Goal: Task Accomplishment & Management: Manage account settings

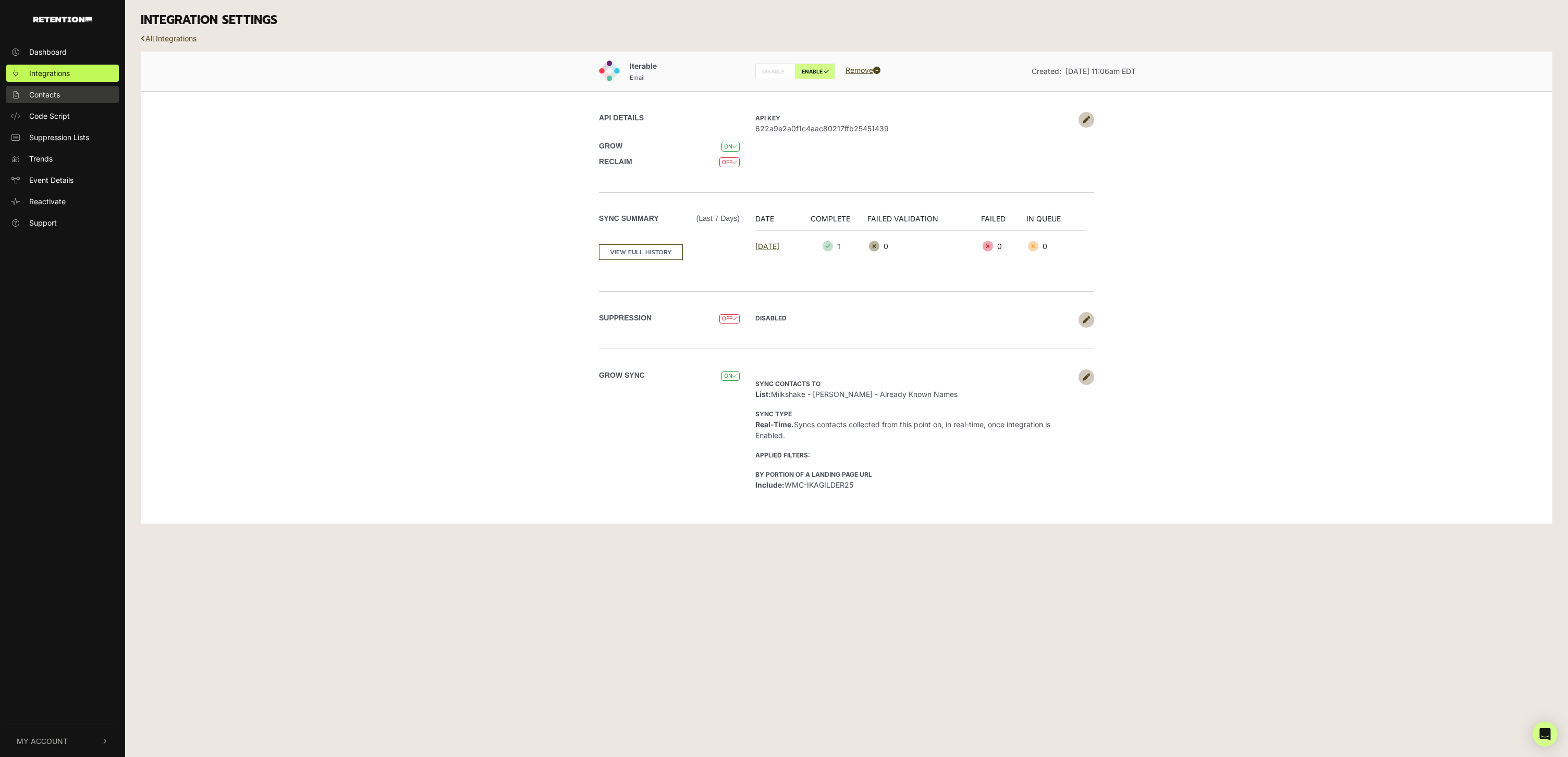
click at [58, 90] on span "Contacts" at bounding box center [44, 94] width 31 height 11
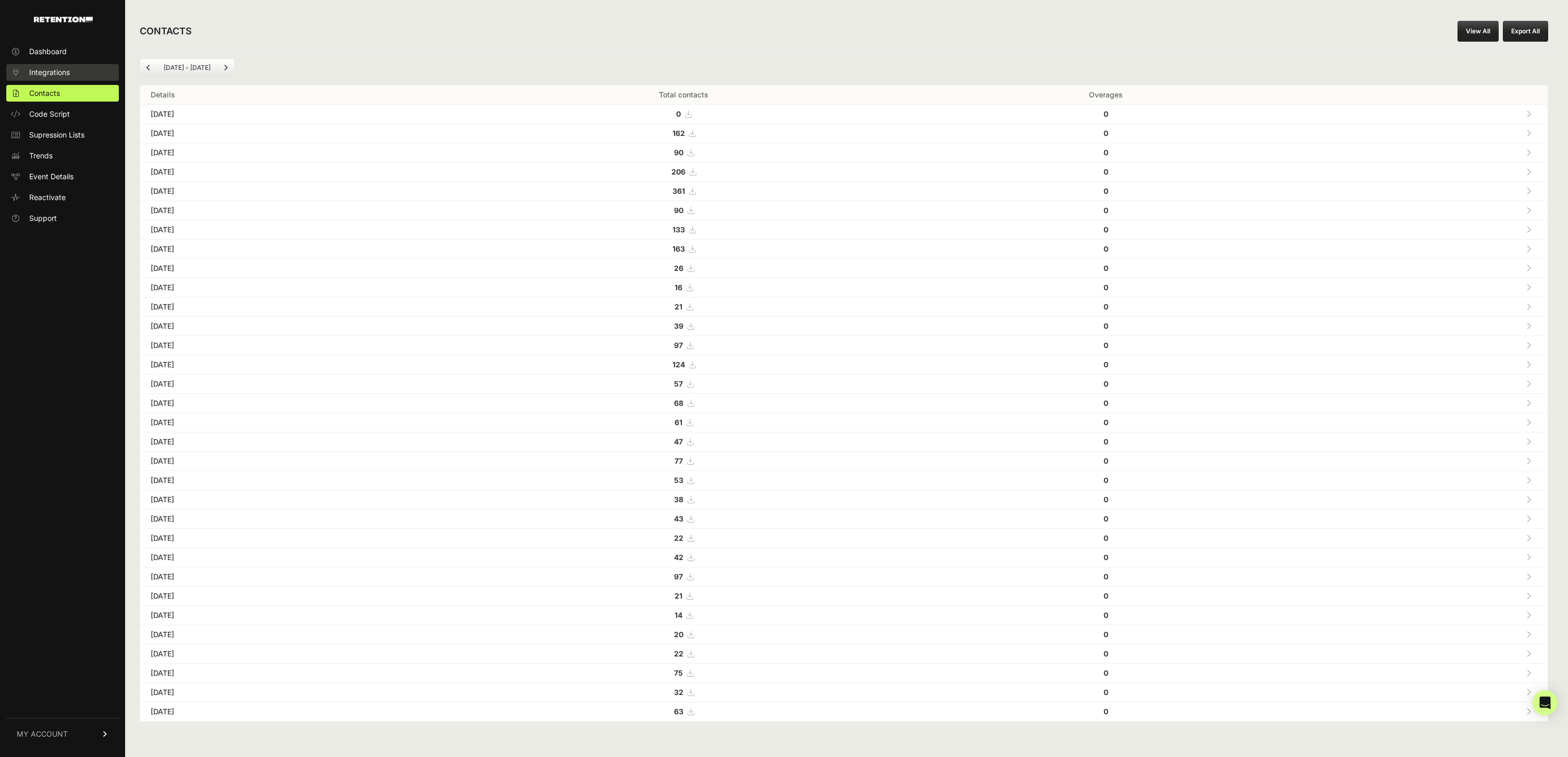
click at [60, 78] on link "Integrations" at bounding box center [62, 72] width 113 height 16
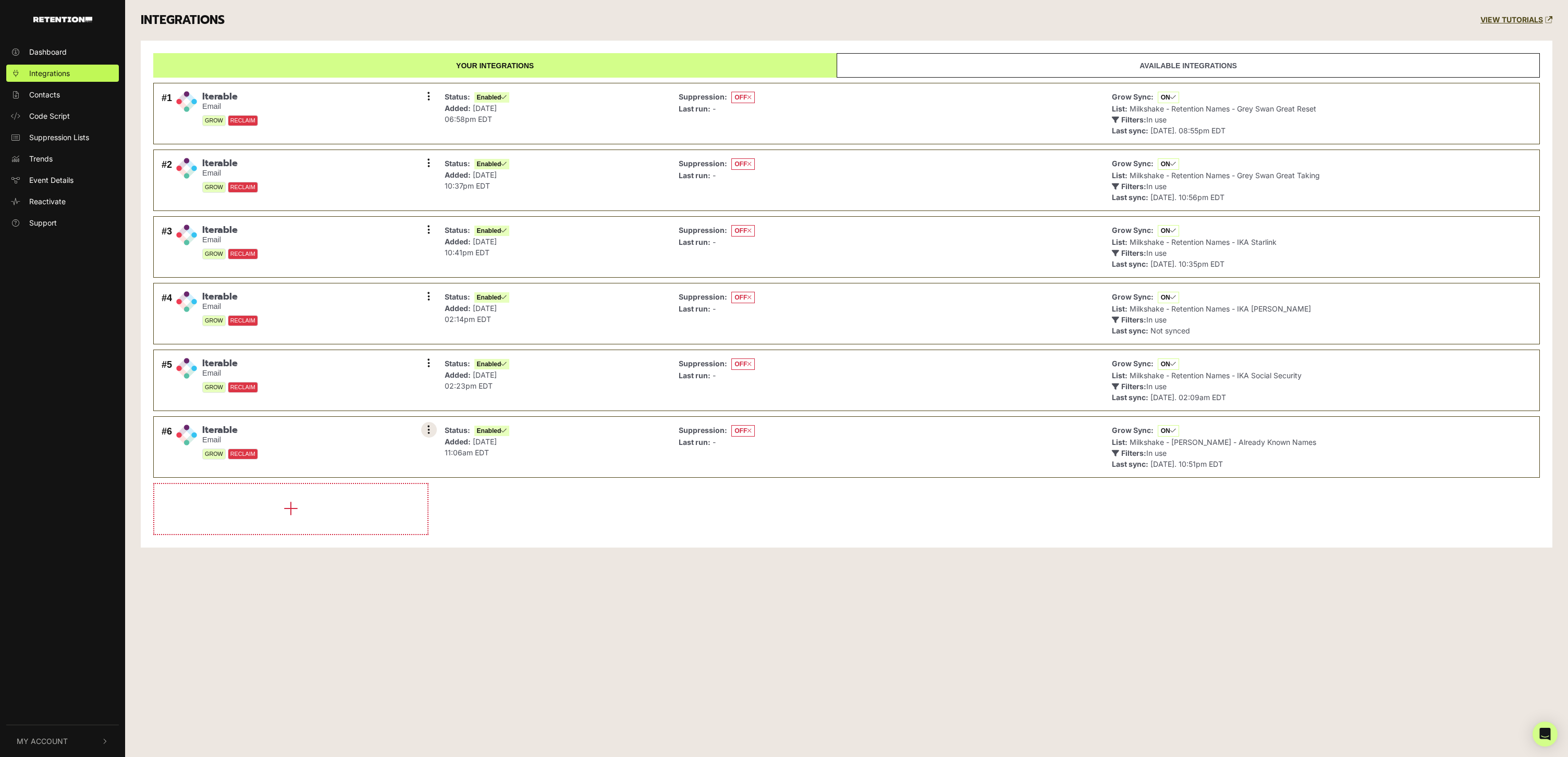
click at [427, 425] on icon at bounding box center [429, 430] width 2 height 10
click at [379, 430] on link "Settings" at bounding box center [365, 431] width 99 height 23
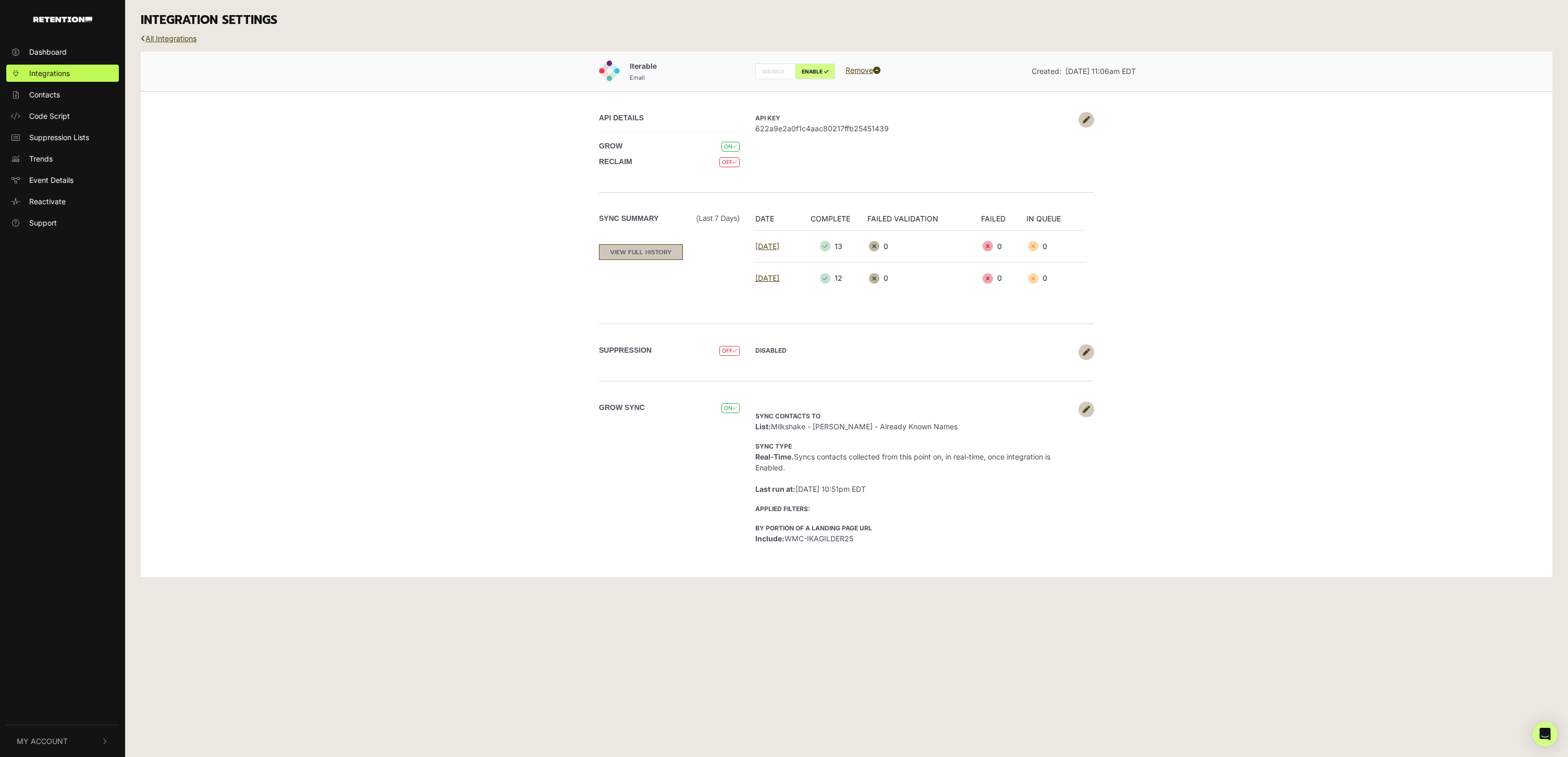
click at [655, 248] on link "VIEW FULL HISTORY" at bounding box center [641, 253] width 84 height 16
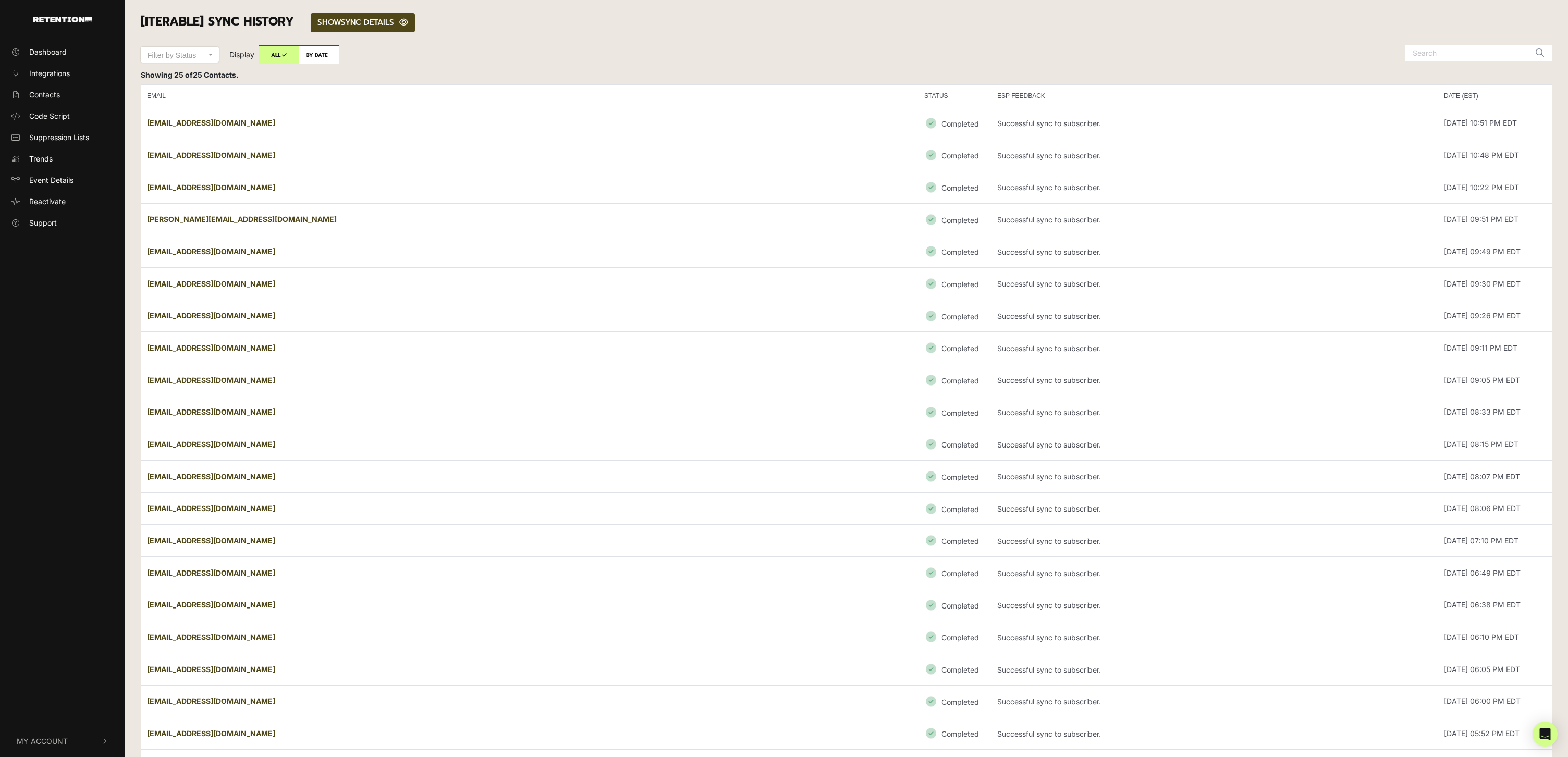
click at [192, 126] on strong "[EMAIL_ADDRESS][DOMAIN_NAME]" at bounding box center [211, 122] width 128 height 9
click at [192, 126] on strong "danasixpack@yahoo.com" at bounding box center [211, 122] width 128 height 9
copy tr "danasixpack@yahoo.com"
click at [547, 12] on div "[Iterable] SYNC HISTORY SHOW HIDE SYNC DETAILS" at bounding box center [846, 23] width 1427 height 46
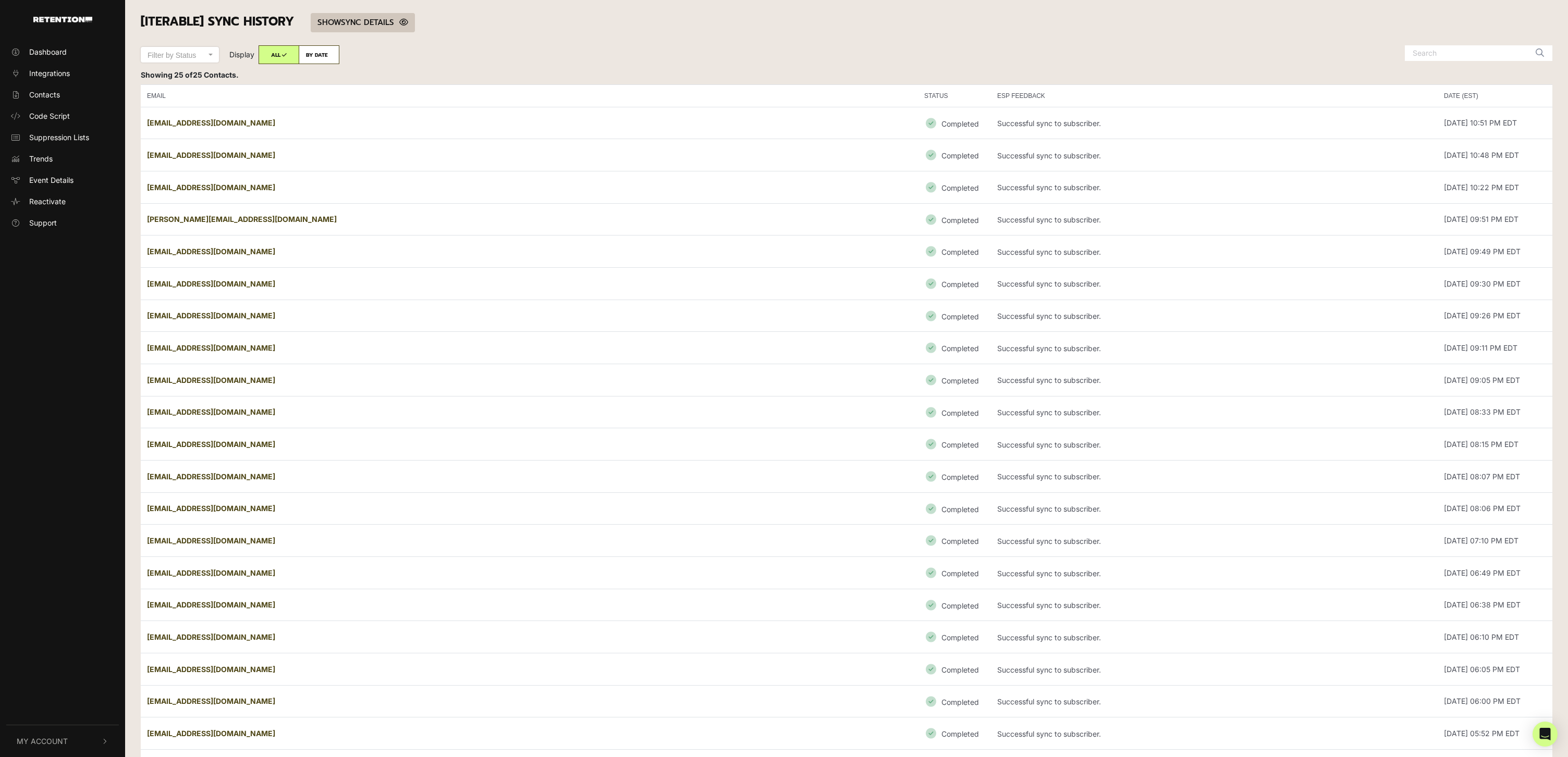
click at [377, 24] on link "SHOW HIDE SYNC DETAILS" at bounding box center [362, 23] width 104 height 19
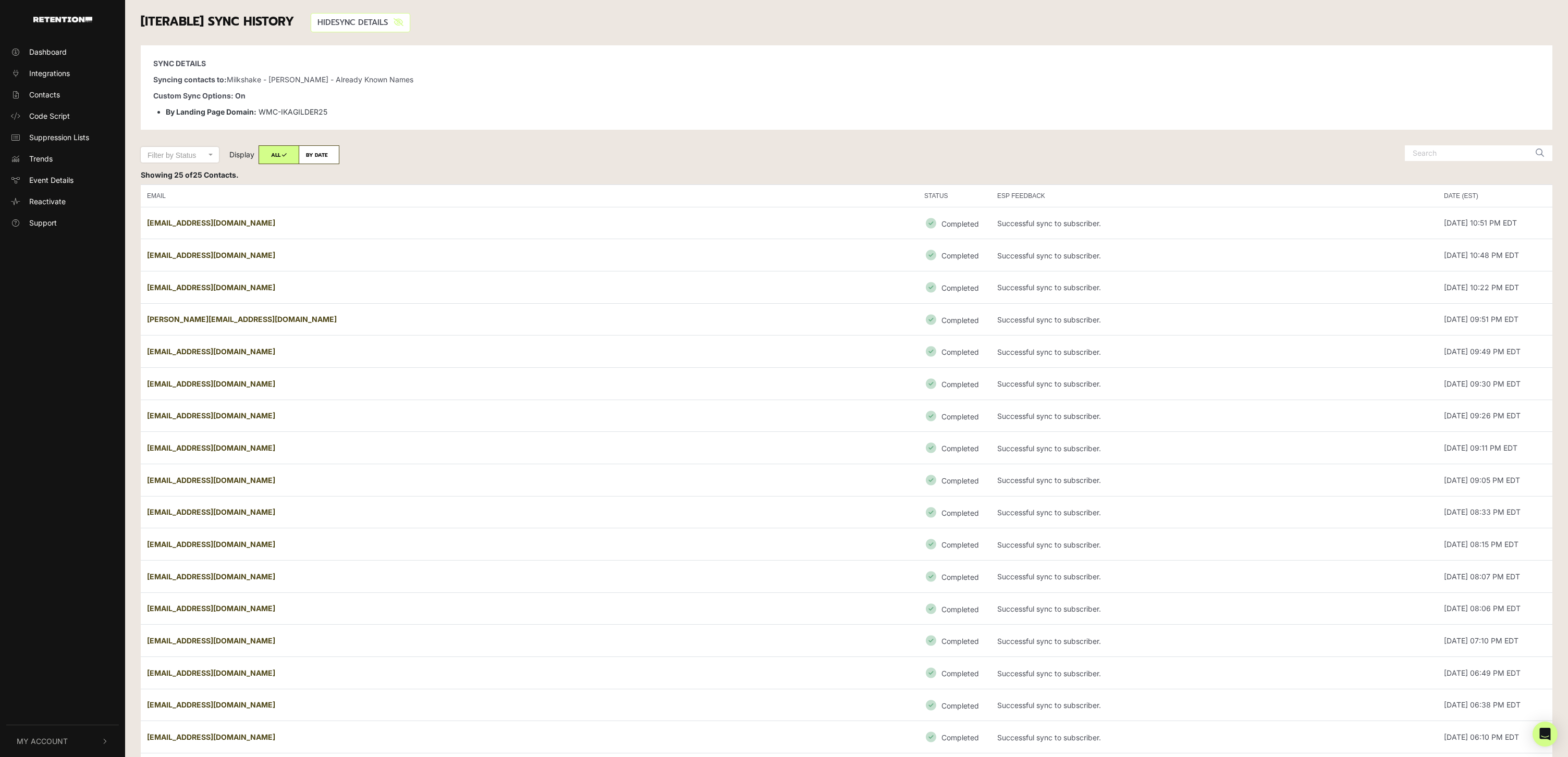
click at [357, 24] on link "SHOW HIDE SYNC DETAILS" at bounding box center [360, 23] width 100 height 19
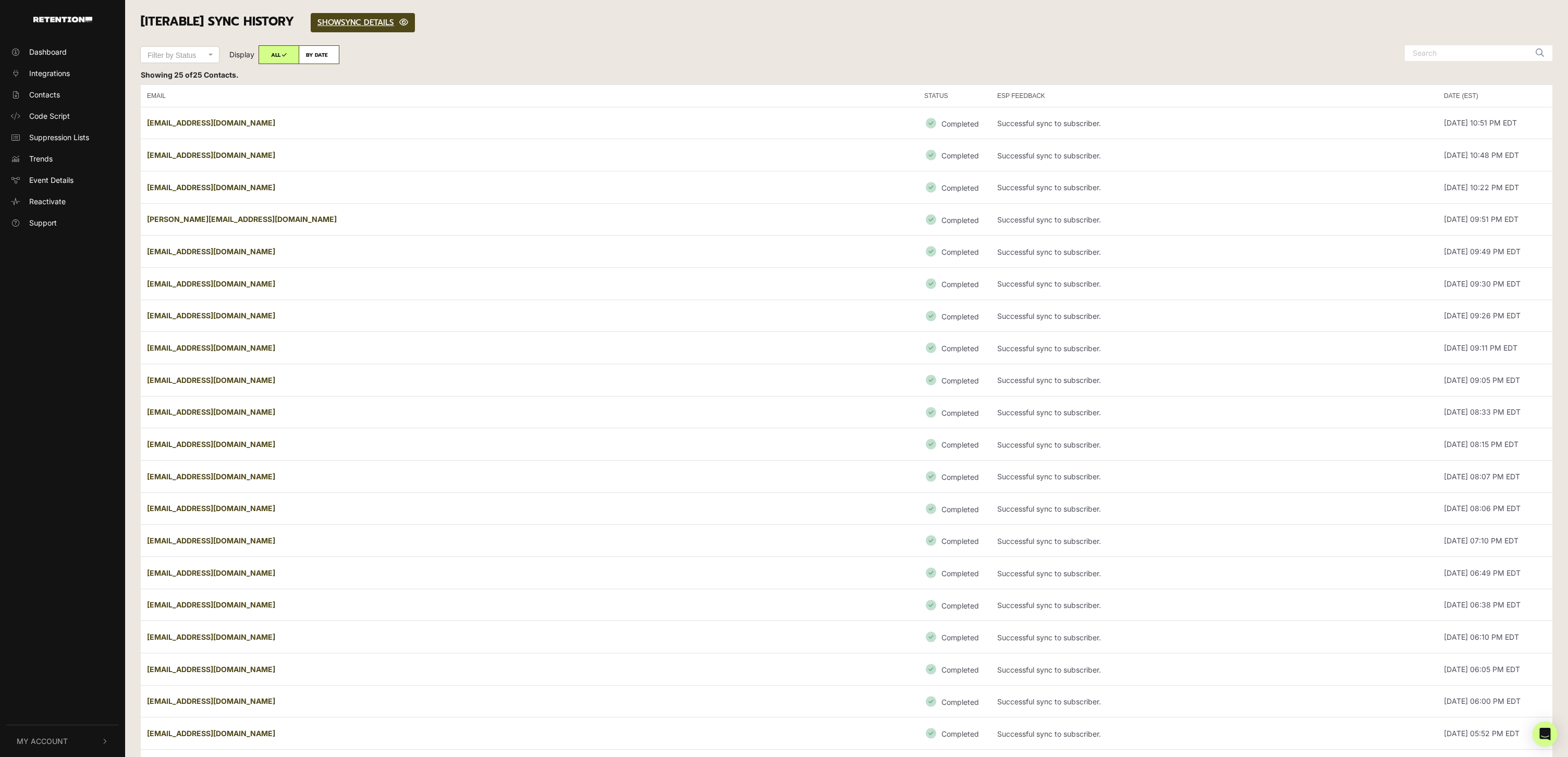
click at [301, 134] on td "danasixpack@yahoo.com" at bounding box center [529, 123] width 777 height 32
click at [70, 74] on link "Integrations" at bounding box center [62, 73] width 113 height 17
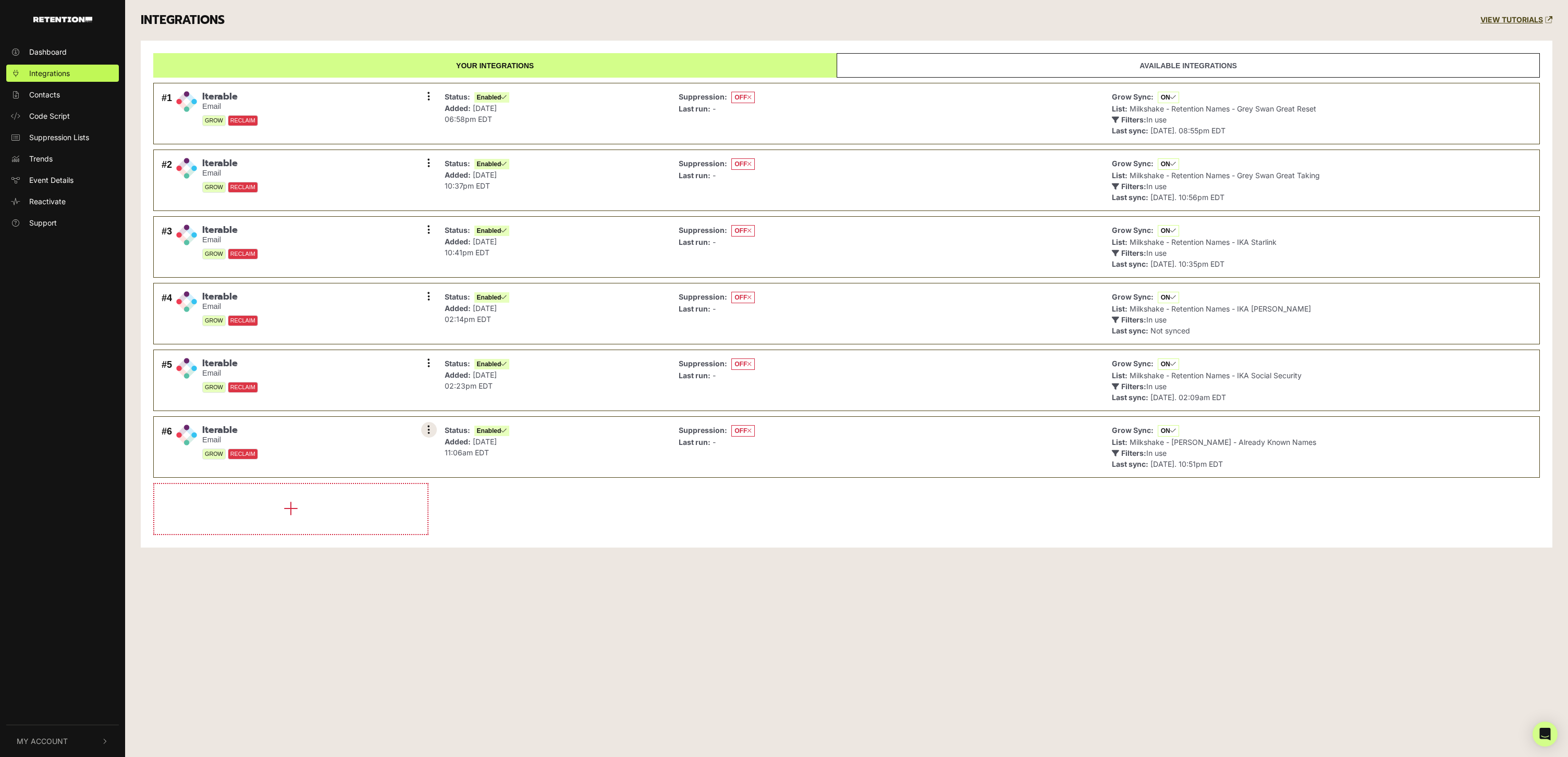
click at [433, 434] on div "Settings Sync History Disable Check credentials Remove" at bounding box center [429, 430] width 10 height 16
click at [430, 427] on button at bounding box center [429, 430] width 16 height 16
click at [362, 455] on link "Sync History" at bounding box center [365, 453] width 99 height 24
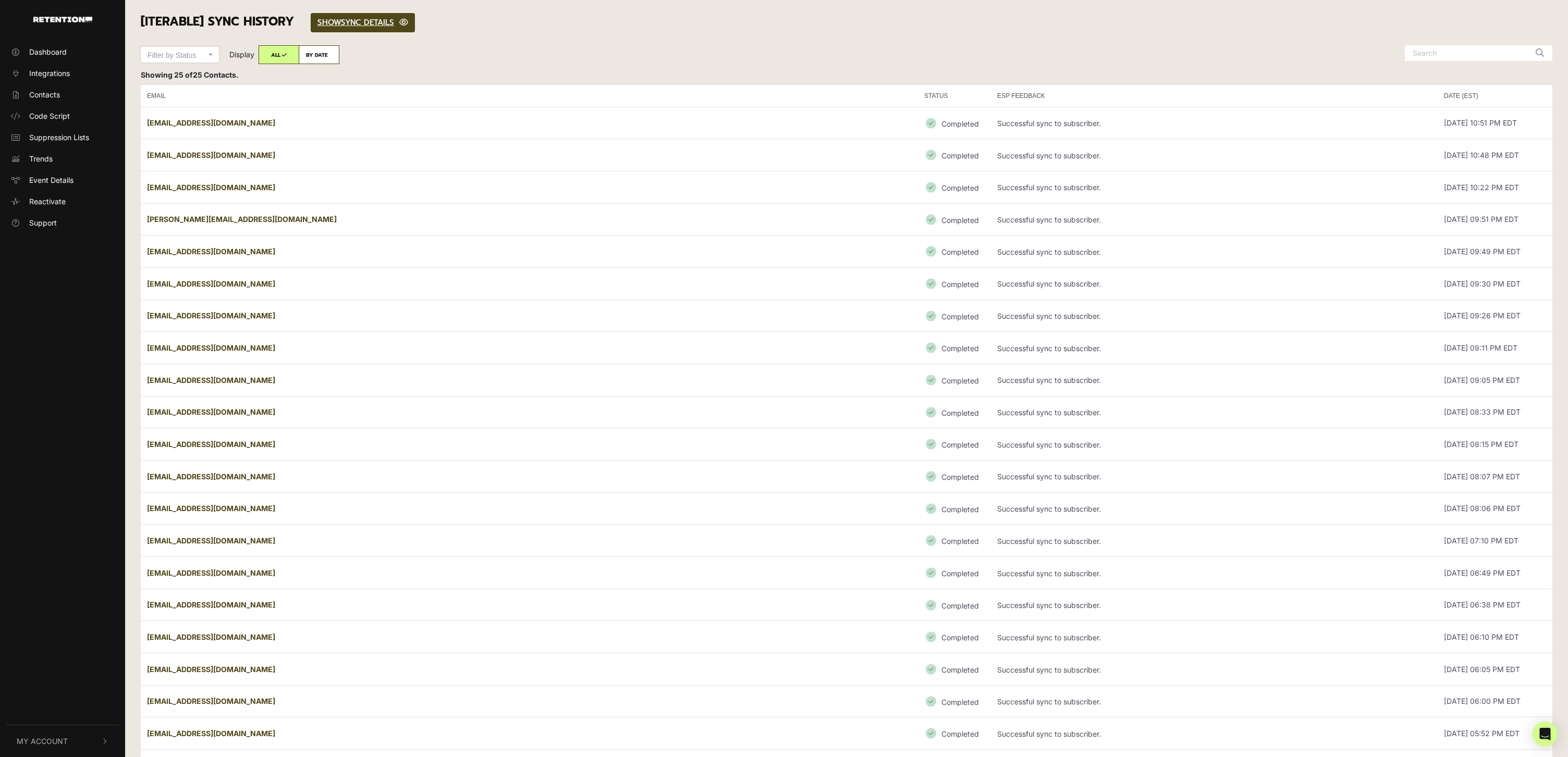
click at [195, 61] on span "Filter by Status" at bounding box center [180, 55] width 78 height 16
click at [195, 47] on select "Filter by Status Completed Failed" at bounding box center [180, 47] width 78 height 1
click at [195, 59] on span "Filter by Status" at bounding box center [177, 55] width 58 height 10
click at [195, 47] on select "Filter by Status Completed Failed" at bounding box center [180, 47] width 78 height 1
click at [453, 30] on h3 "[Iterable] SYNC HISTORY SHOW HIDE SYNC DETAILS" at bounding box center [846, 23] width 1412 height 19
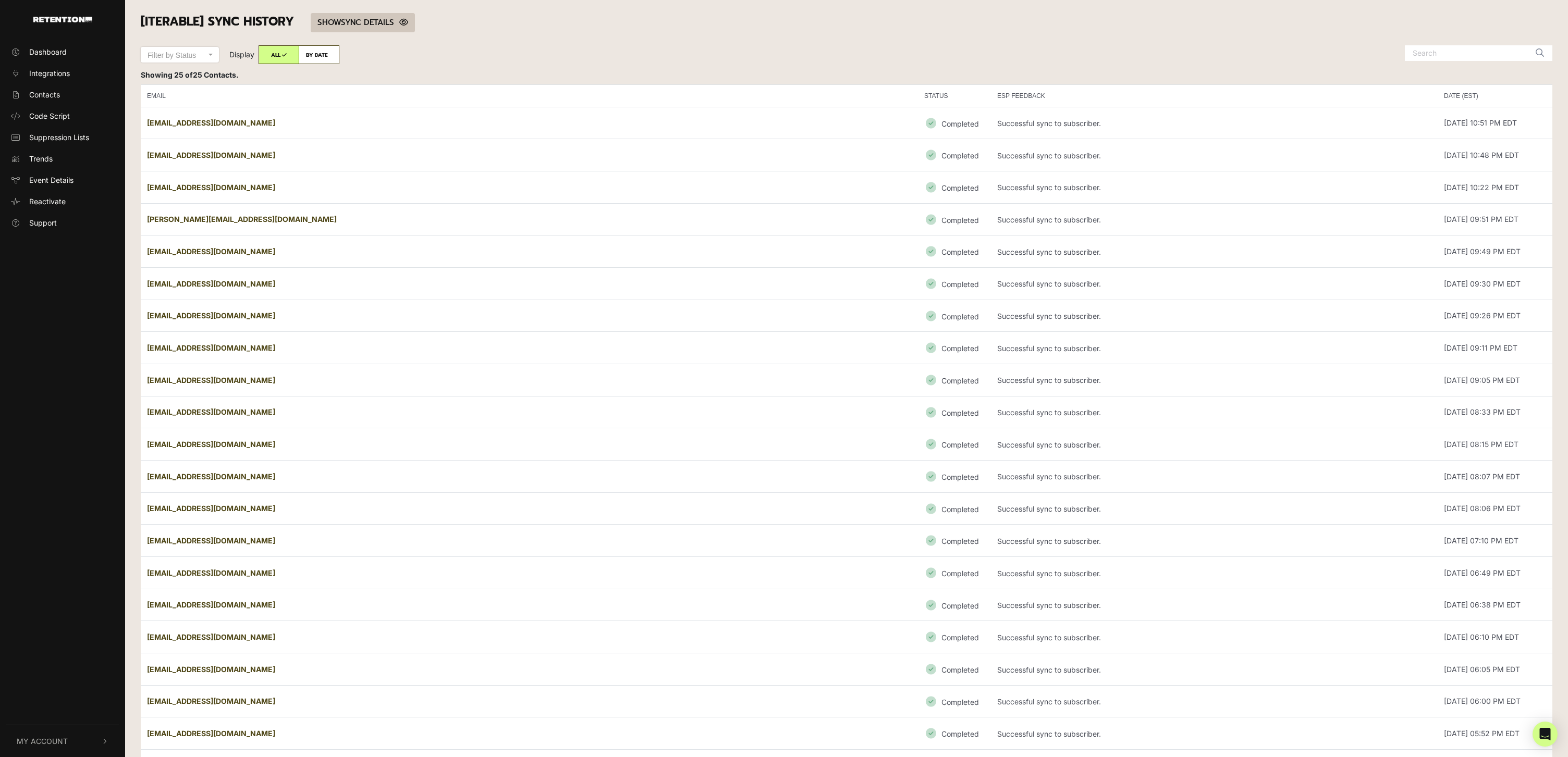
click at [401, 21] on link "SHOW HIDE SYNC DETAILS" at bounding box center [362, 23] width 104 height 19
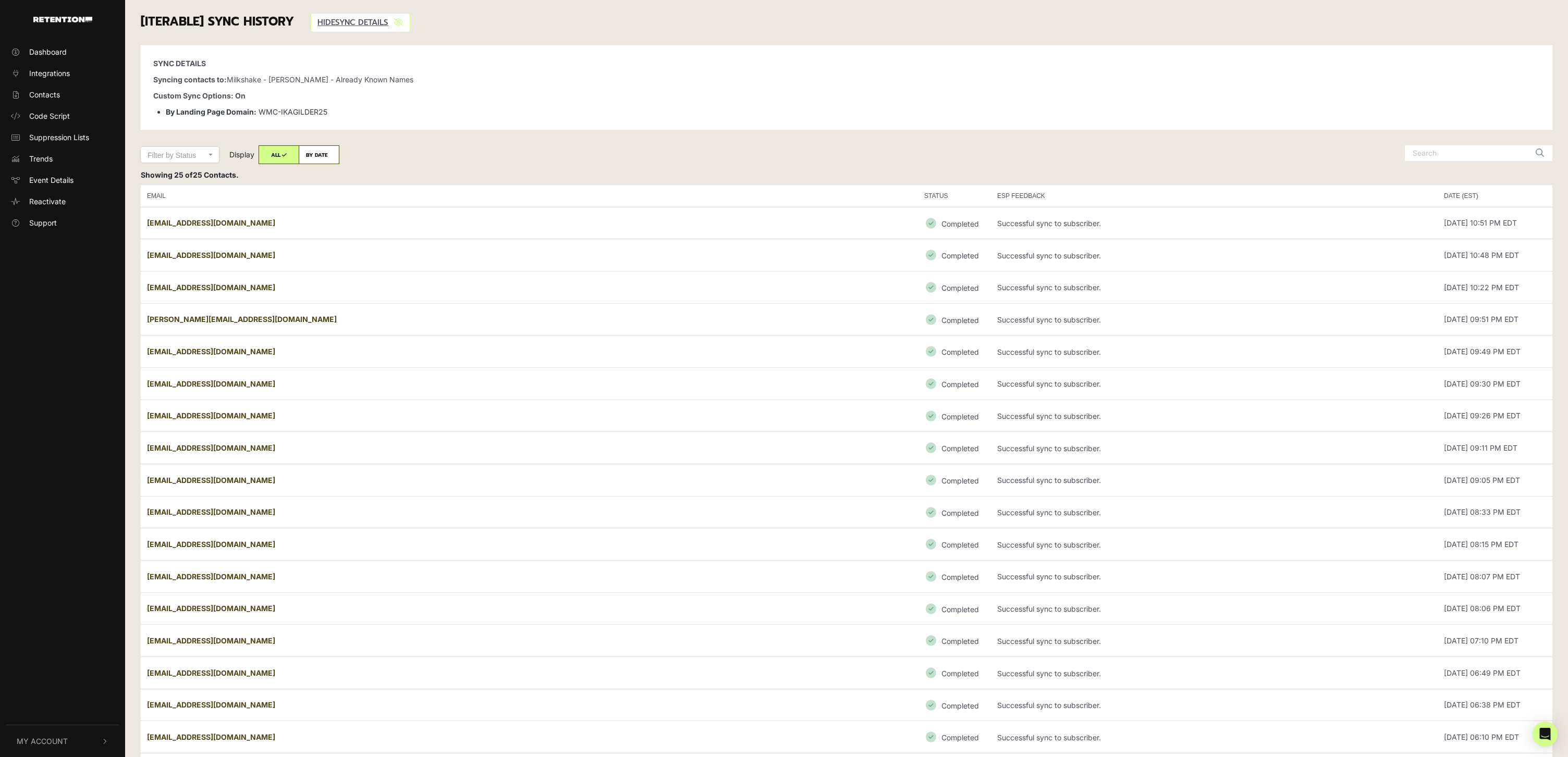
click at [313, 78] on p "Syncing contacts to: Milkshake - IKA Gilder - Already Known Names" at bounding box center [847, 80] width 1387 height 11
click at [388, 82] on p "Syncing contacts to: Milkshake - IKA Gilder - Already Known Names" at bounding box center [847, 80] width 1387 height 11
click at [359, 21] on link "SHOW HIDE SYNC DETAILS" at bounding box center [360, 23] width 100 height 19
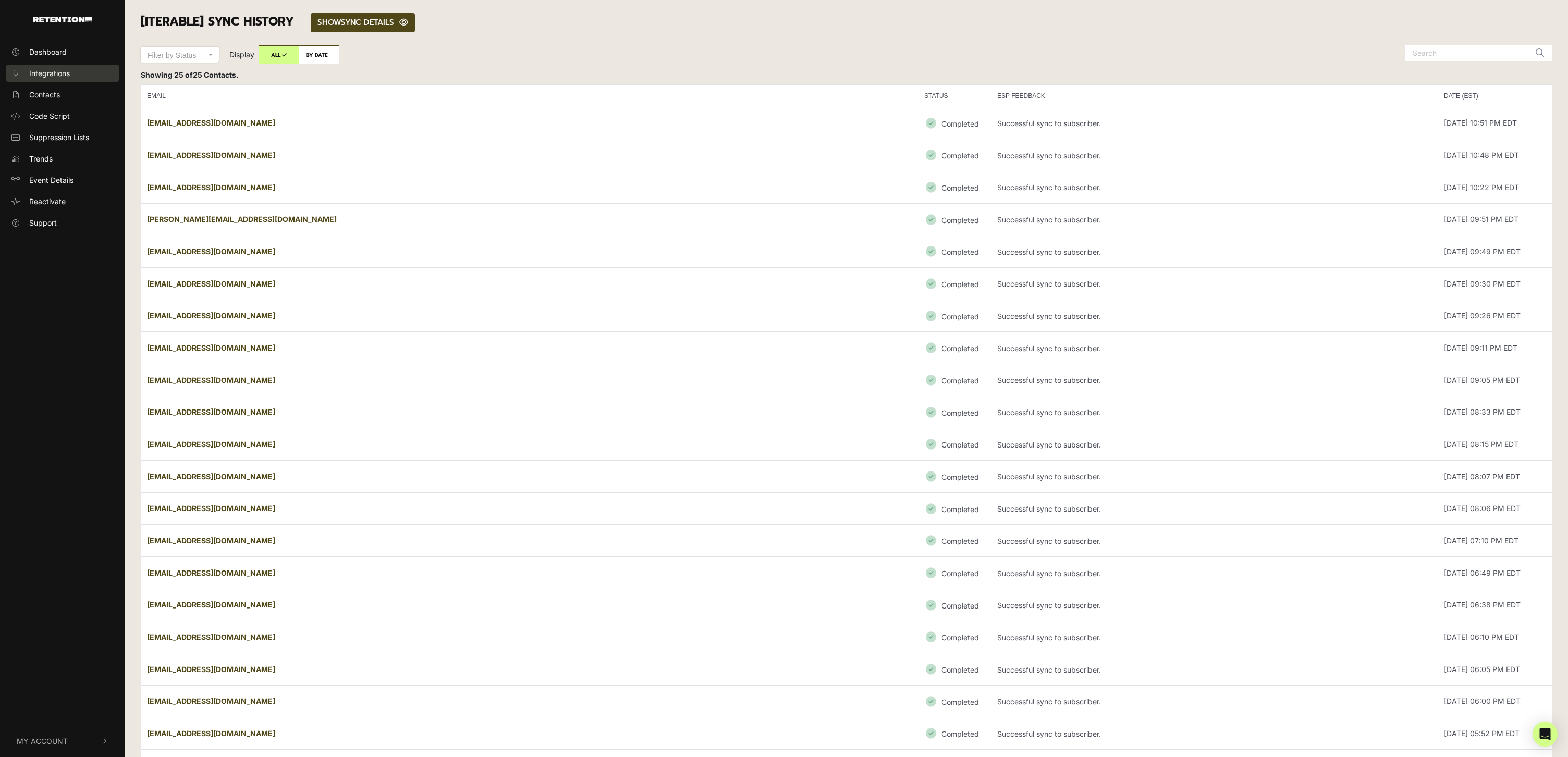
click at [60, 69] on span "Integrations" at bounding box center [49, 73] width 41 height 11
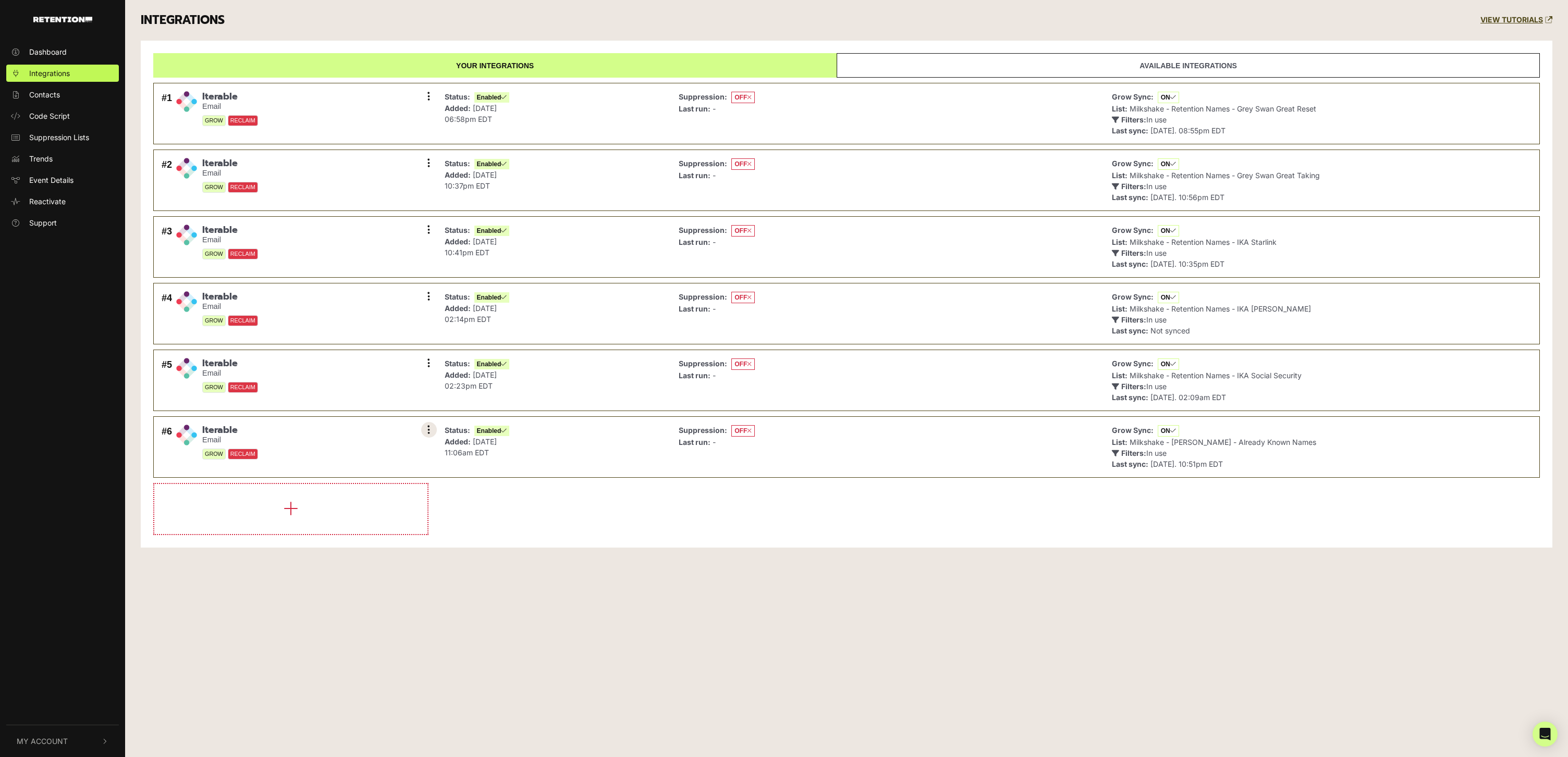
click at [429, 430] on icon at bounding box center [429, 430] width 2 height 10
click at [371, 426] on link "Settings" at bounding box center [365, 431] width 99 height 23
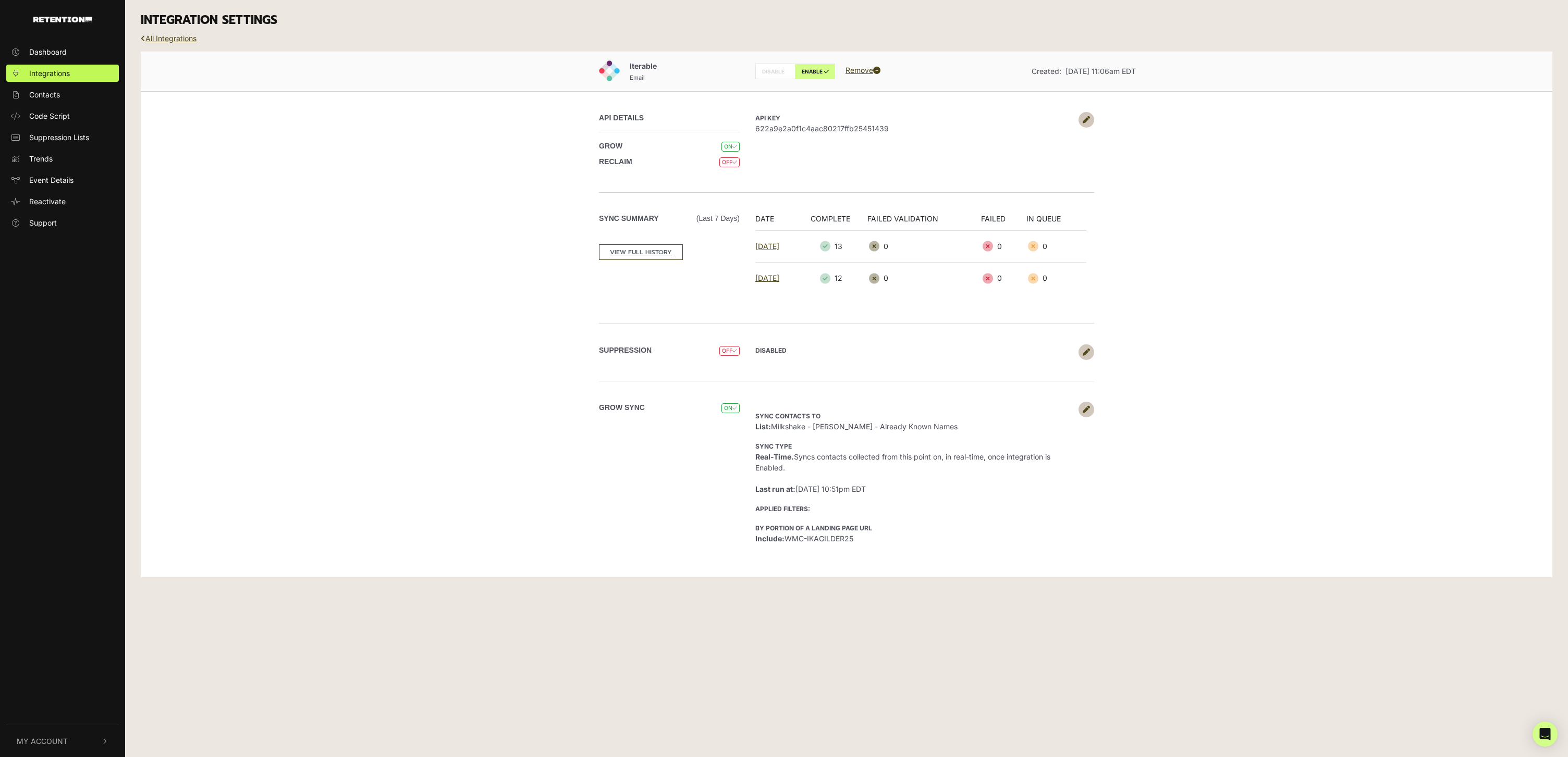
click at [1088, 411] on link at bounding box center [1087, 410] width 16 height 16
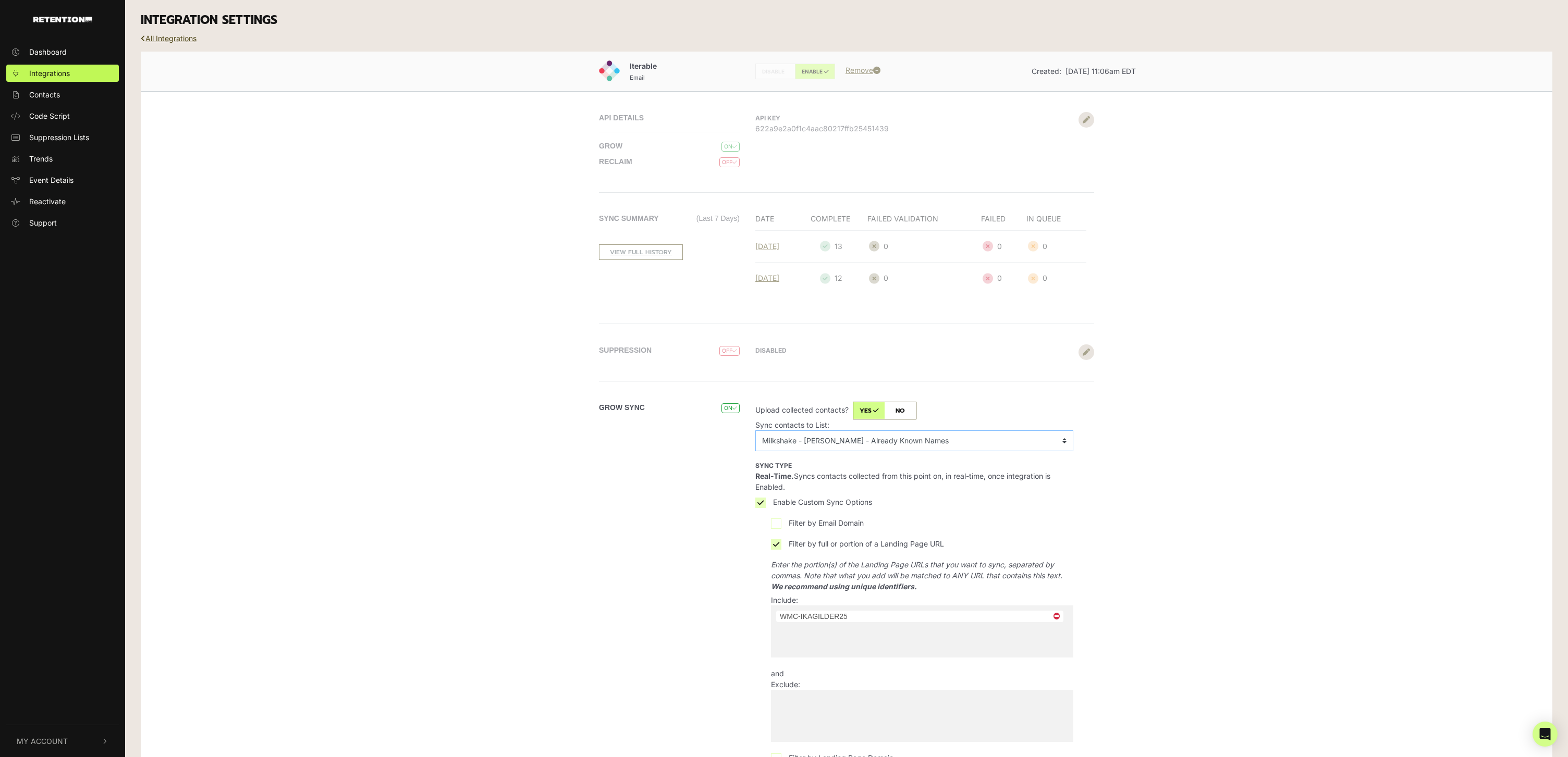
click at [896, 431] on select "No List BHSMS Sign Up Post Purchase Cart Abandons Test List - Banyan CIR - 10F …" at bounding box center [914, 441] width 318 height 21
select select "6973081,Milkshake - Retention Names - IKA Gilder"
click at [755, 430] on select "No List BHSMS Sign Up Post Purchase Cart Abandons Test List - Banyan CIR - 10F …" at bounding box center [914, 441] width 318 height 21
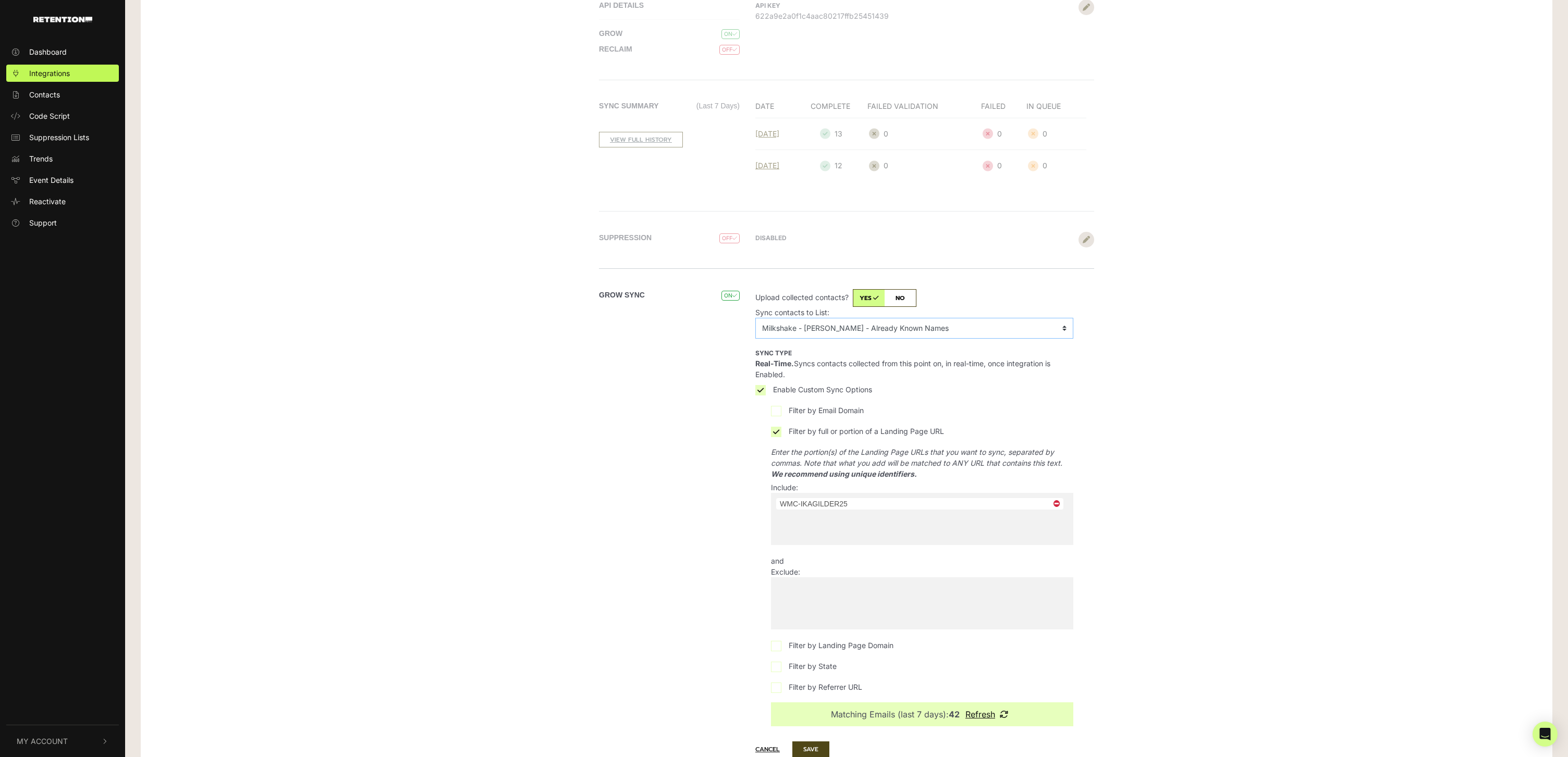
scroll to position [158, 0]
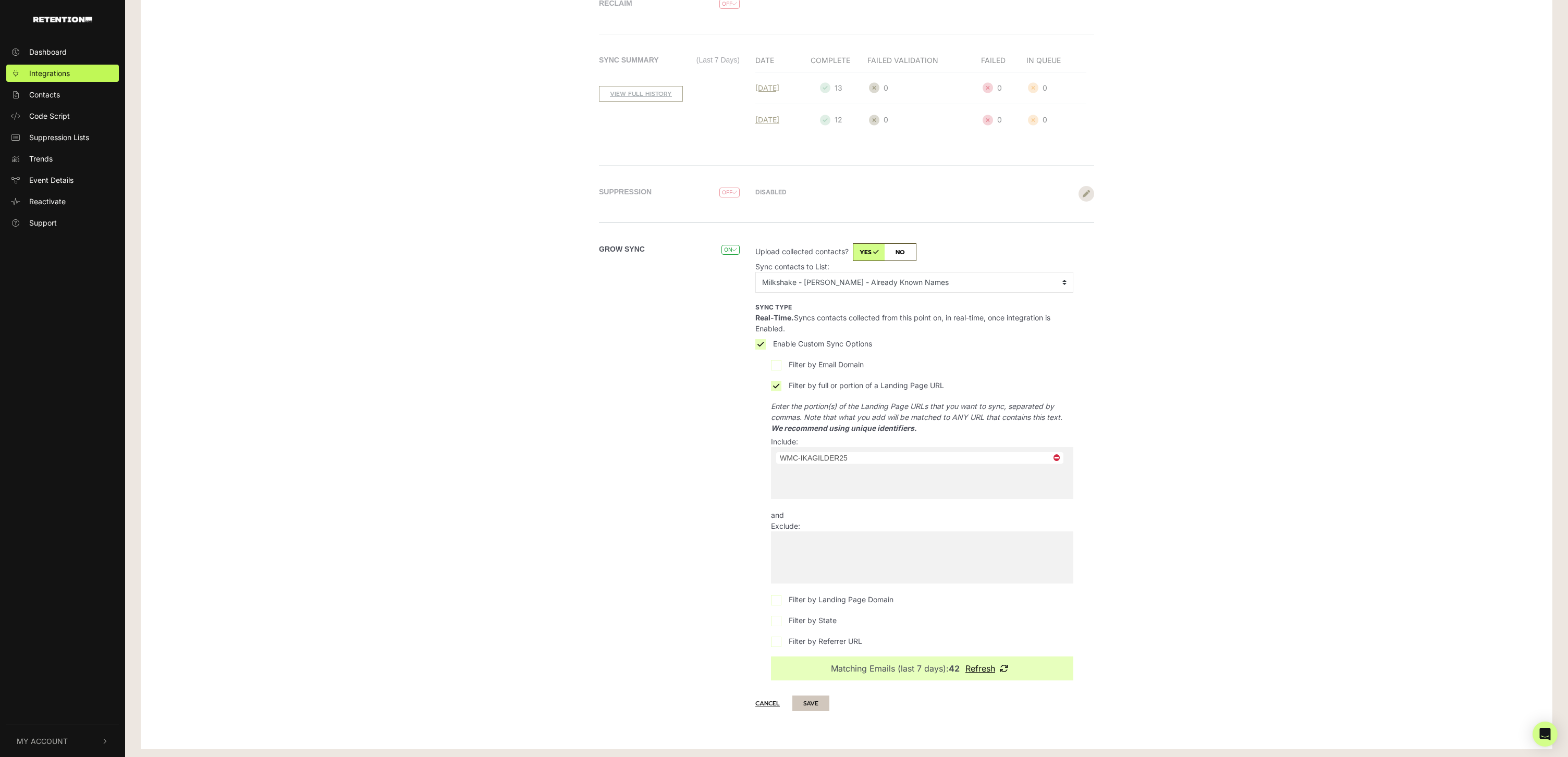
click at [811, 702] on button "SAVE" at bounding box center [811, 703] width 37 height 16
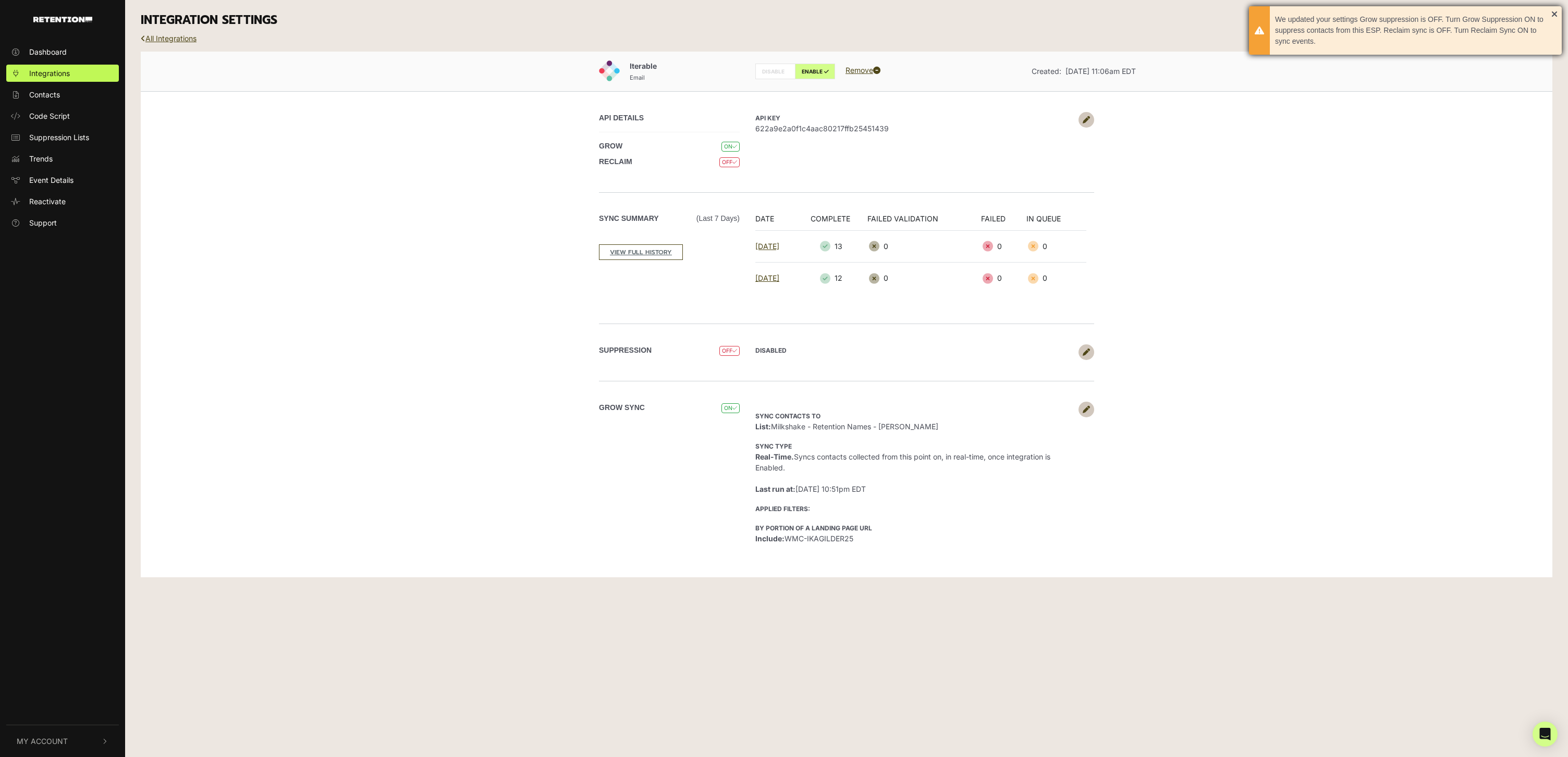
click at [1558, 18] on div "We updated your settings Grow suppression is OFF. Turn Grow Suppression ON to s…" at bounding box center [1405, 30] width 313 height 49
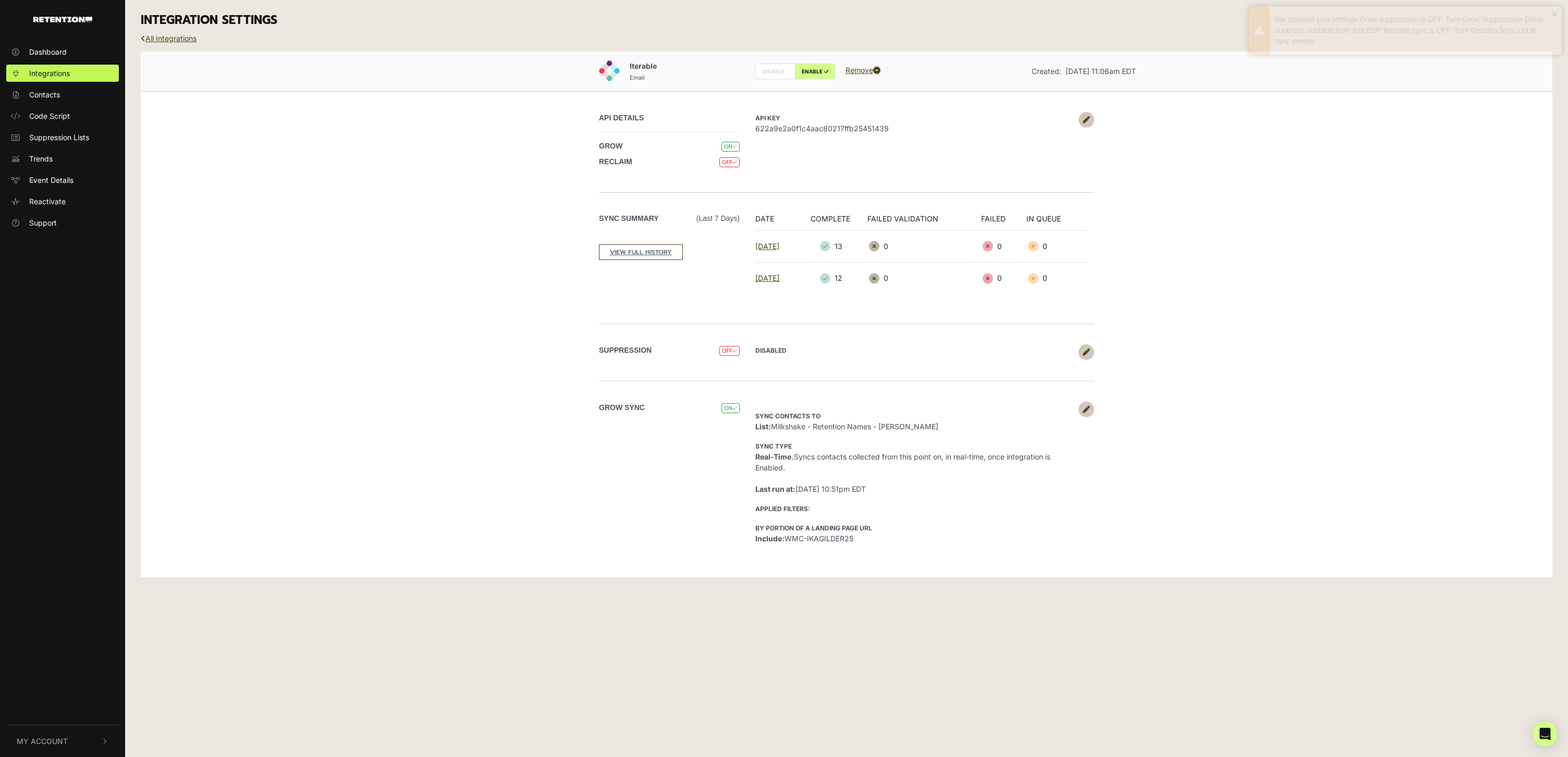
click at [1558, 13] on div "We updated your settings Grow suppression is OFF. Turn Grow Suppression ON to s…" at bounding box center [1405, 30] width 313 height 49
click at [150, 37] on link "All Integrations" at bounding box center [169, 38] width 56 height 9
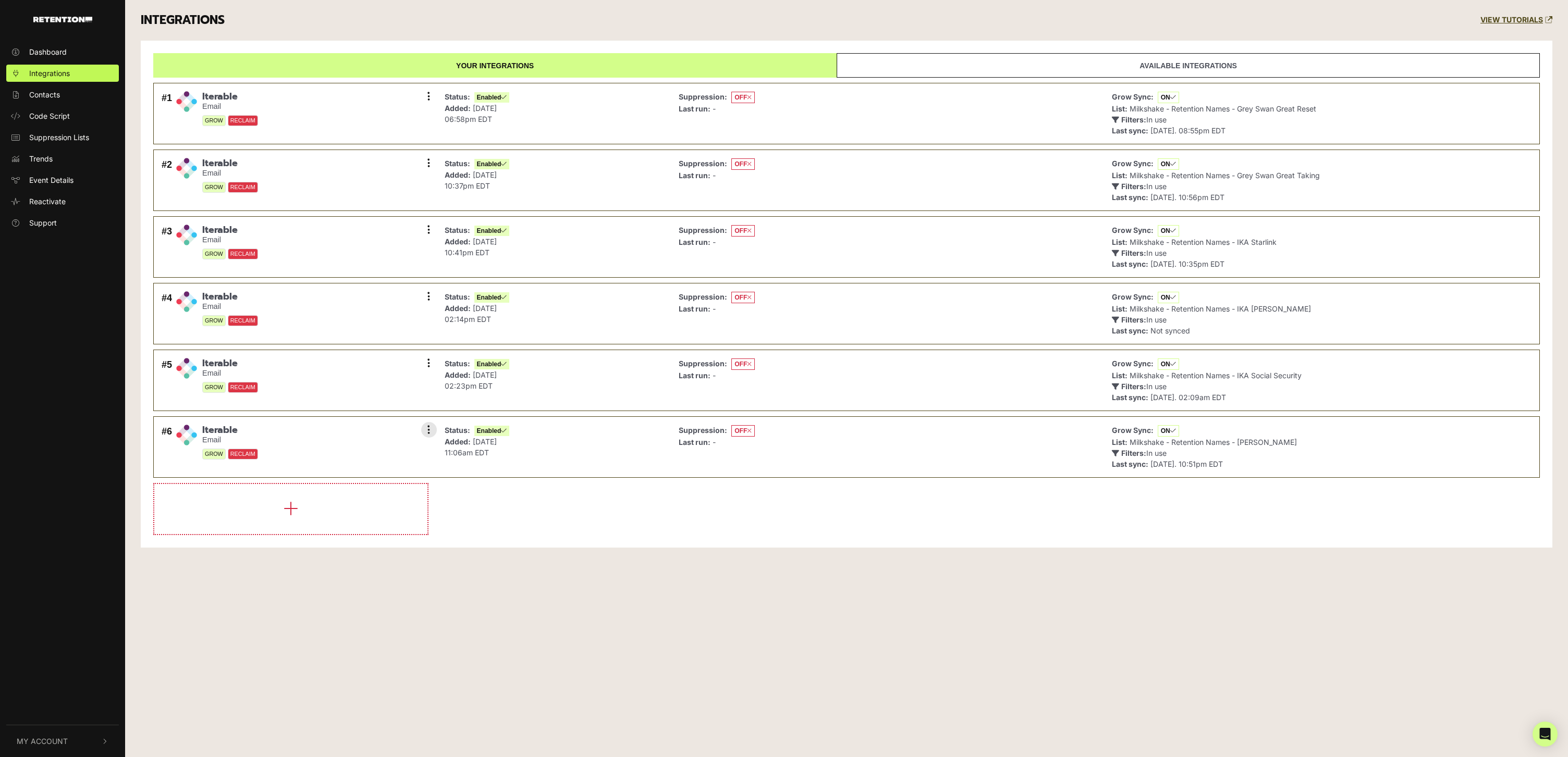
click at [198, 431] on div "#6 Iterable Email GROW RECLAIM Settings Sync History Disable Check credentials …" at bounding box center [296, 447] width 275 height 50
drag, startPoint x: 203, startPoint y: 428, endPoint x: 226, endPoint y: 437, distance: 24.7
click at [226, 437] on div "Iterable Email GROW RECLAIM" at bounding box center [230, 447] width 56 height 45
click at [327, 441] on div "#6 Iterable Email GROW RECLAIM Settings Sync History Disable Check credentials …" at bounding box center [296, 447] width 275 height 50
click at [640, 446] on div "Status: Enabled Added: [DATE] 11:06am EDT" at bounding box center [554, 447] width 229 height 50
